Goal: Navigation & Orientation: Find specific page/section

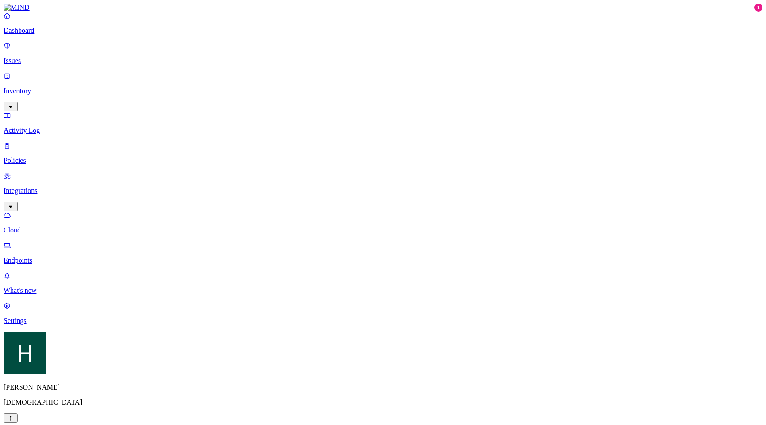
click at [53, 256] on p "Endpoints" at bounding box center [383, 260] width 759 height 8
click at [59, 156] on p "Policies" at bounding box center [383, 160] width 759 height 8
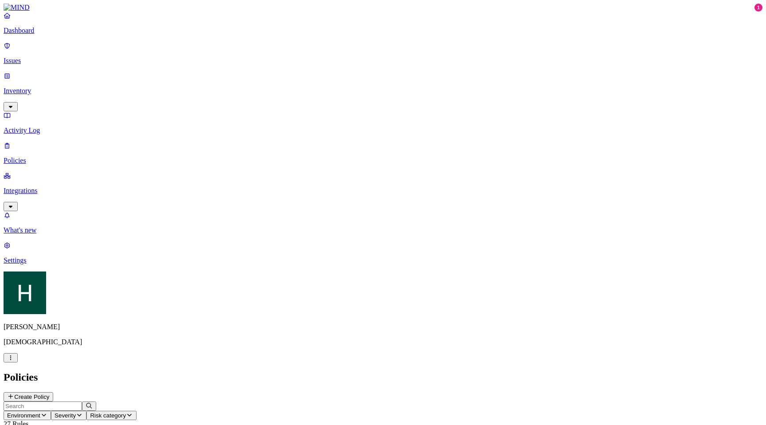
click at [45, 59] on link "Issues" at bounding box center [383, 53] width 759 height 23
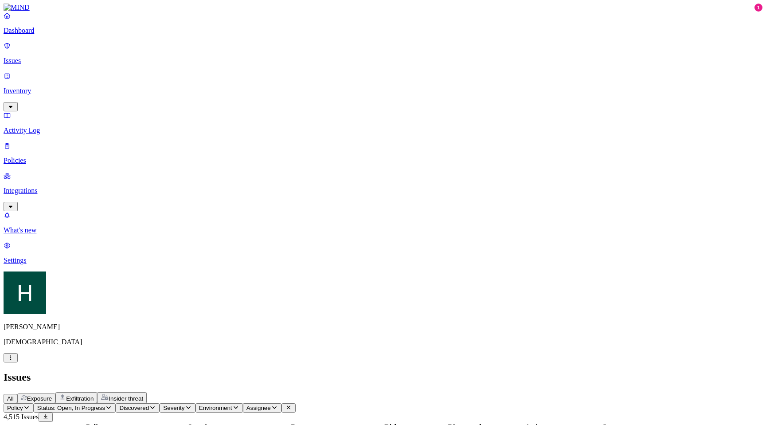
click at [42, 35] on p "Dashboard" at bounding box center [383, 31] width 759 height 8
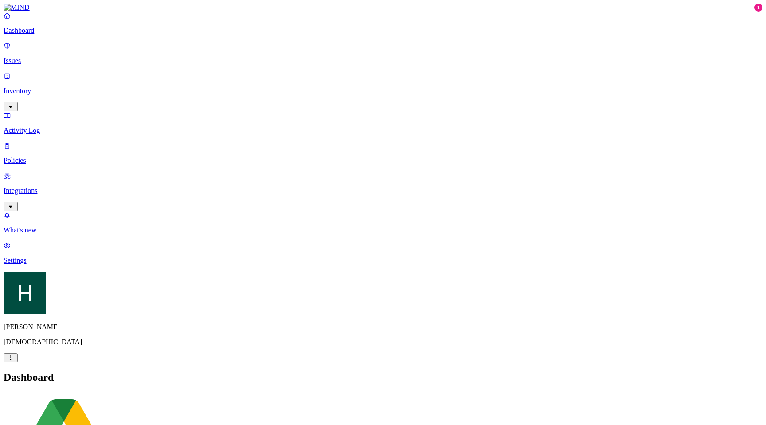
scroll to position [0, 0]
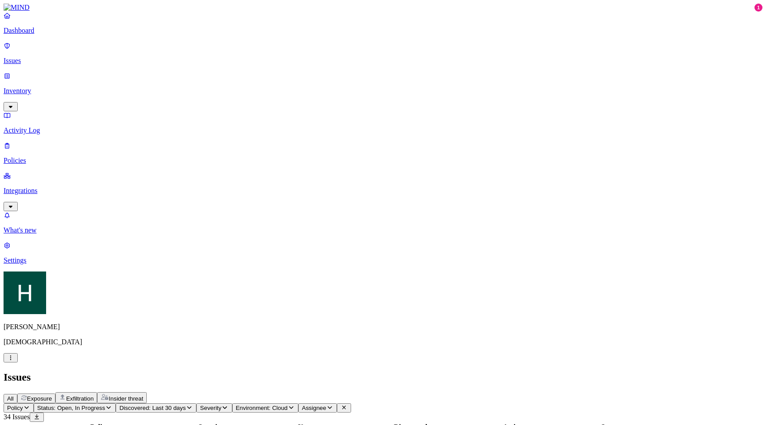
click at [62, 87] on p "Inventory" at bounding box center [383, 91] width 759 height 8
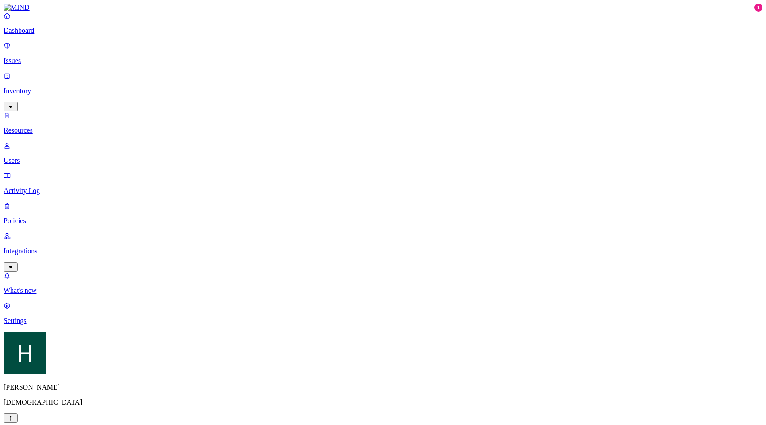
click at [60, 156] on p "Users" at bounding box center [383, 160] width 759 height 8
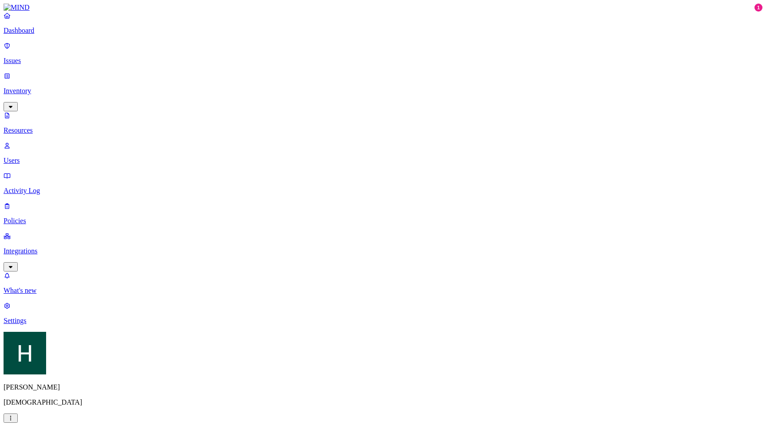
click at [46, 217] on p "Policies" at bounding box center [383, 221] width 759 height 8
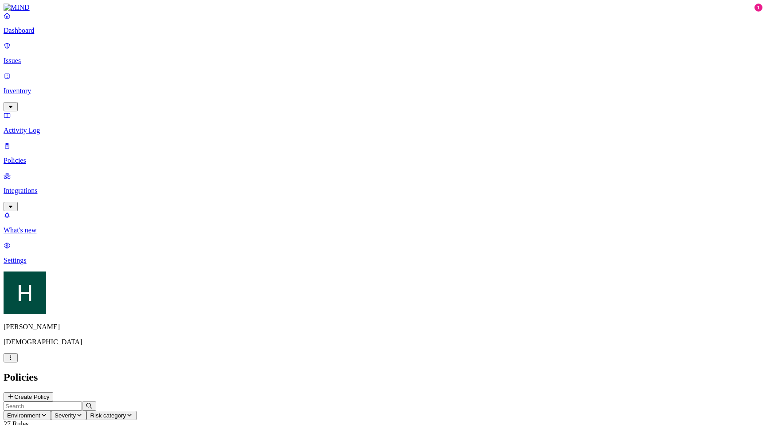
click at [52, 187] on p "Integrations" at bounding box center [383, 191] width 759 height 8
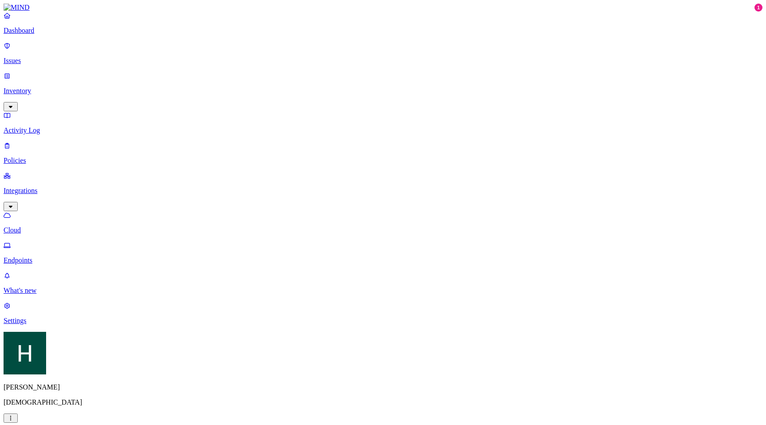
click at [49, 324] on p "Settings" at bounding box center [383, 320] width 759 height 8
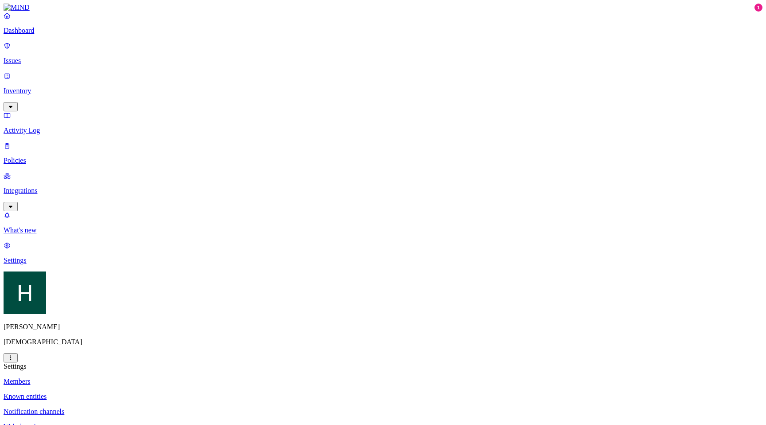
click at [145, 392] on p "Known entities" at bounding box center [383, 396] width 759 height 8
click at [145, 407] on p "Notification channels" at bounding box center [383, 411] width 759 height 8
click at [145, 422] on p "Web domains" at bounding box center [383, 426] width 759 height 8
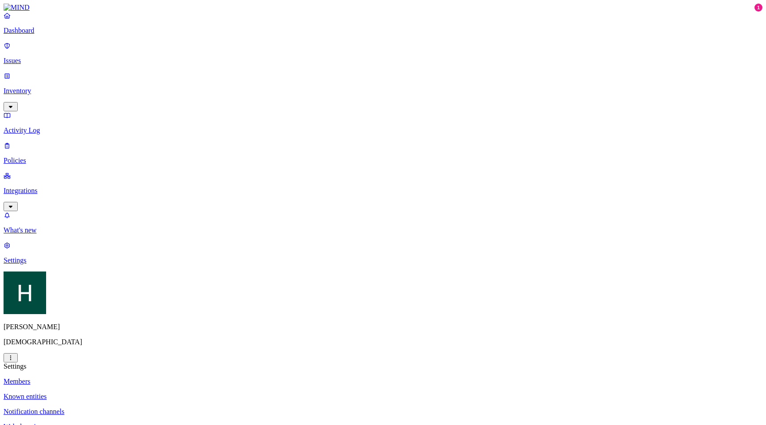
click at [137, 392] on link "Known entities" at bounding box center [383, 396] width 759 height 8
click at [137, 377] on p "Members" at bounding box center [383, 381] width 759 height 8
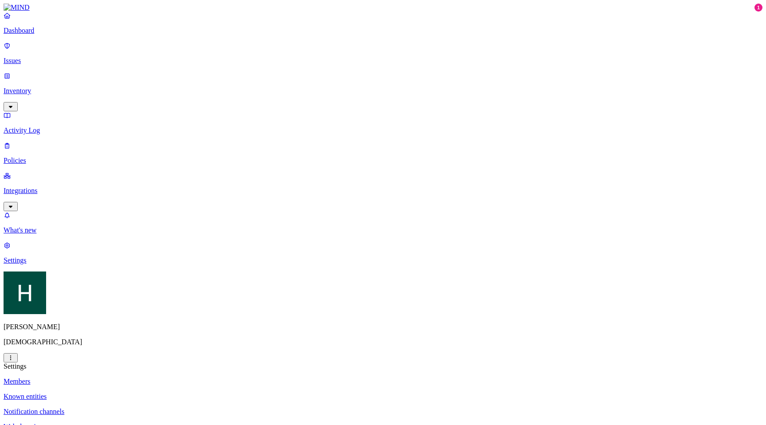
click at [52, 87] on p "Inventory" at bounding box center [383, 91] width 759 height 8
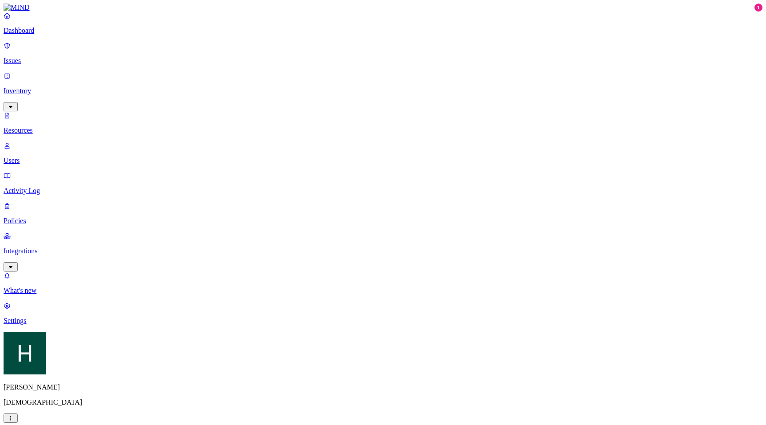
click at [58, 156] on p "Users" at bounding box center [383, 160] width 759 height 8
click at [395, 66] on span "Flagged users" at bounding box center [406, 63] width 23 height 23
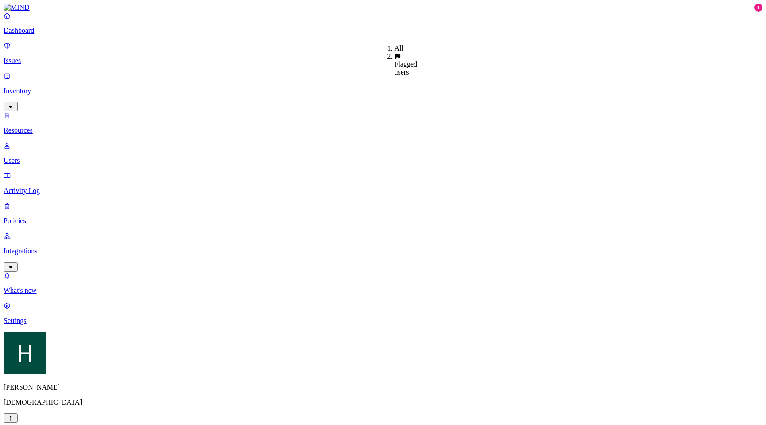
click at [395, 46] on div "All" at bounding box center [395, 48] width 0 height 8
